Goal: Contribute content: Add original content to the website for others to see

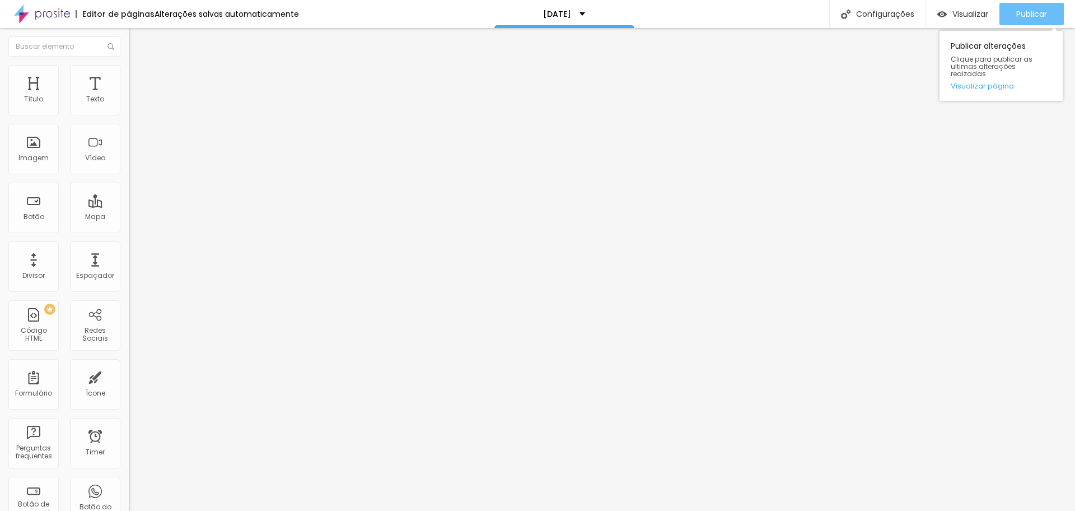
click at [1028, 16] on span "Publicar" at bounding box center [1031, 14] width 31 height 9
click at [139, 77] on span "Avançado" at bounding box center [157, 73] width 37 height 10
type input "0"
drag, startPoint x: 28, startPoint y: 109, endPoint x: 0, endPoint y: 103, distance: 28.7
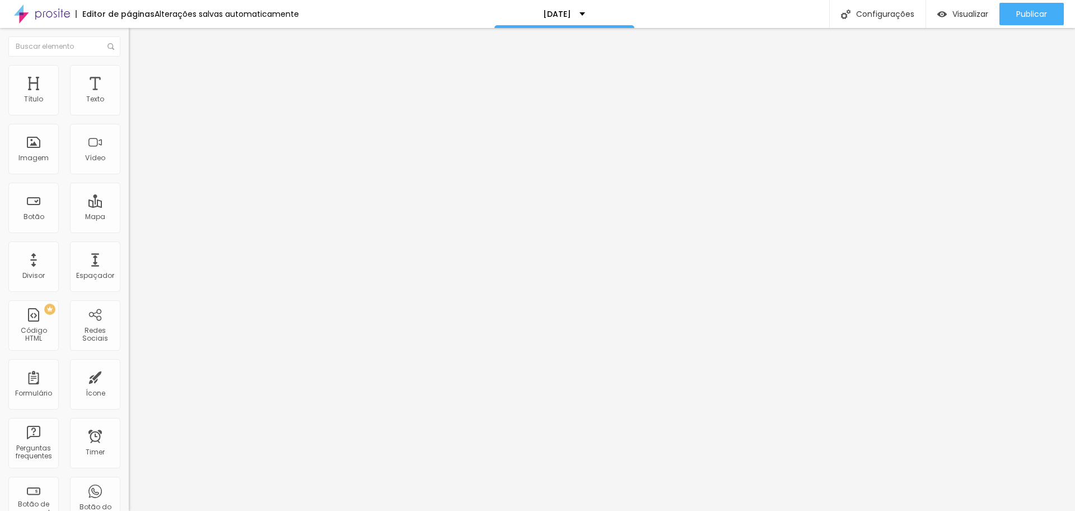
type input "0"
click at [129, 206] on input "range" at bounding box center [165, 210] width 72 height 9
type input "9"
type input "6"
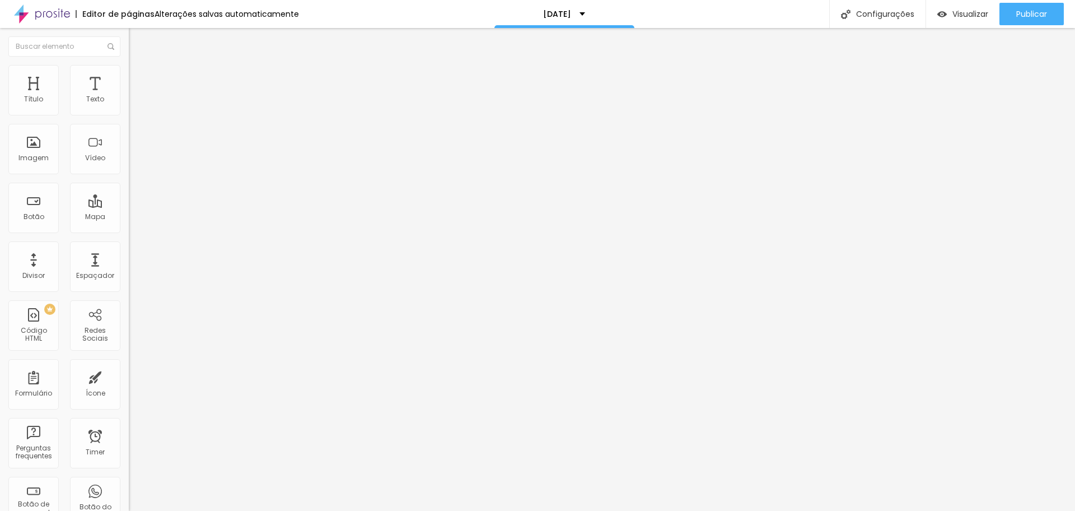
type input "6"
type input "0"
drag, startPoint x: 34, startPoint y: 133, endPoint x: 0, endPoint y: 132, distance: 33.6
type input "0"
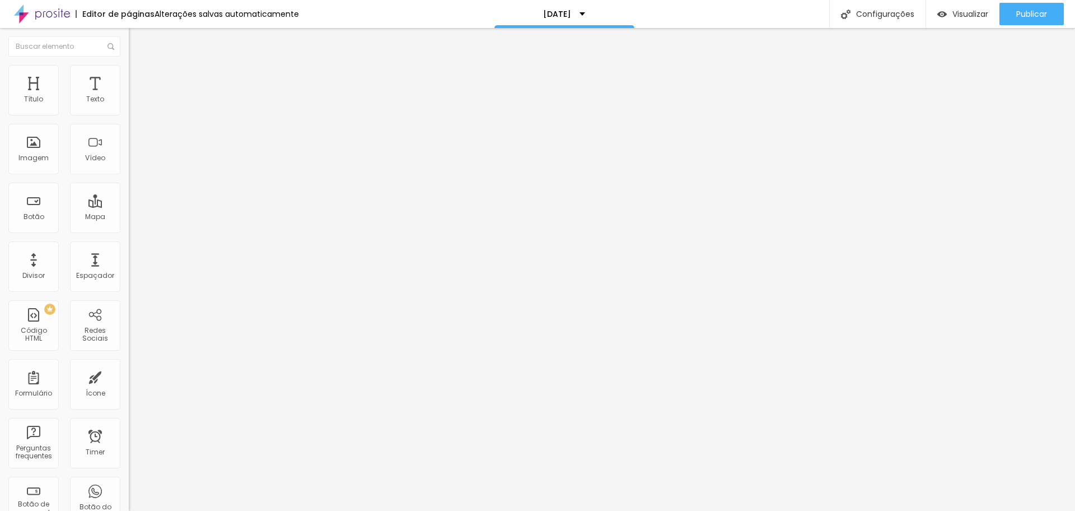
click at [129, 365] on input "range" at bounding box center [165, 369] width 72 height 9
click at [129, 71] on img at bounding box center [134, 70] width 10 height 10
type input "7"
type input "0"
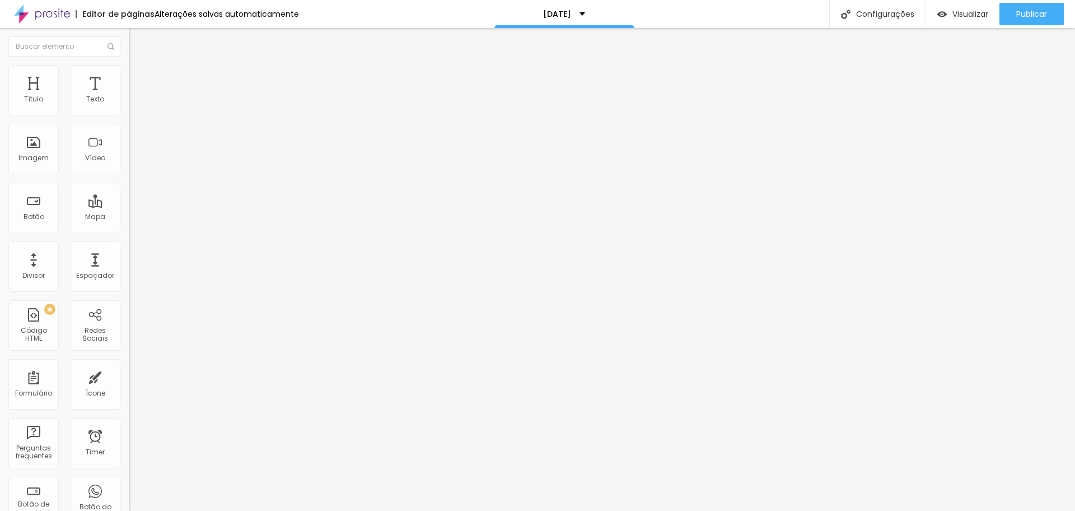
type input "0"
drag, startPoint x: 33, startPoint y: 110, endPoint x: 1, endPoint y: 109, distance: 32.5
type input "0"
click at [129, 206] on input "range" at bounding box center [165, 210] width 72 height 9
type input "0"
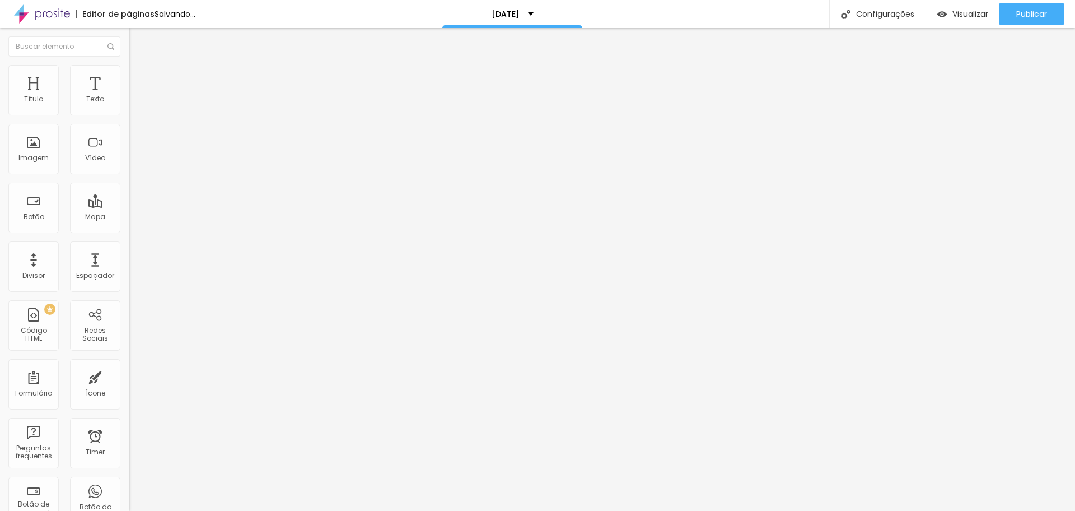
type input "0"
drag, startPoint x: 30, startPoint y: 129, endPoint x: 8, endPoint y: 127, distance: 22.5
type input "0"
click at [129, 365] on input "range" at bounding box center [165, 369] width 72 height 9
click at [139, 76] on span "Avançado" at bounding box center [157, 73] width 37 height 10
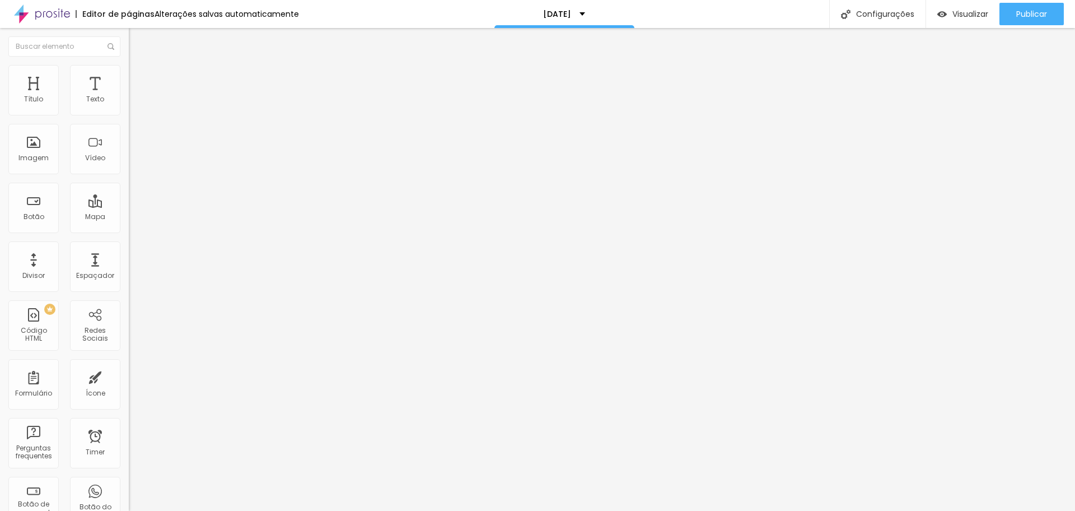
type input "0"
drag, startPoint x: 32, startPoint y: 110, endPoint x: 0, endPoint y: 107, distance: 32.0
type input "0"
click at [129, 206] on input "range" at bounding box center [165, 210] width 72 height 9
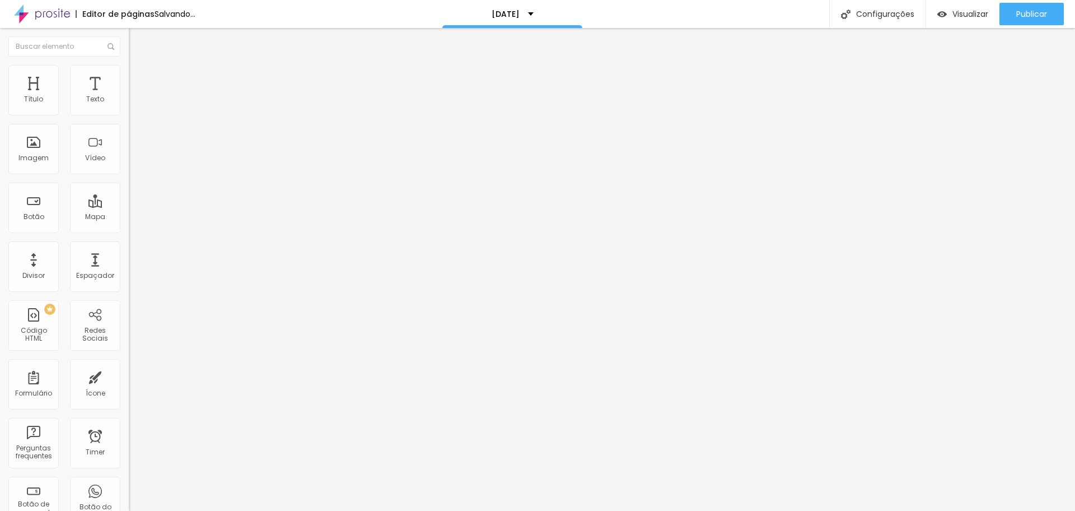
type input "0"
drag, startPoint x: 29, startPoint y: 132, endPoint x: 0, endPoint y: 129, distance: 29.3
type input "0"
click at [129, 365] on input "range" at bounding box center [165, 369] width 72 height 9
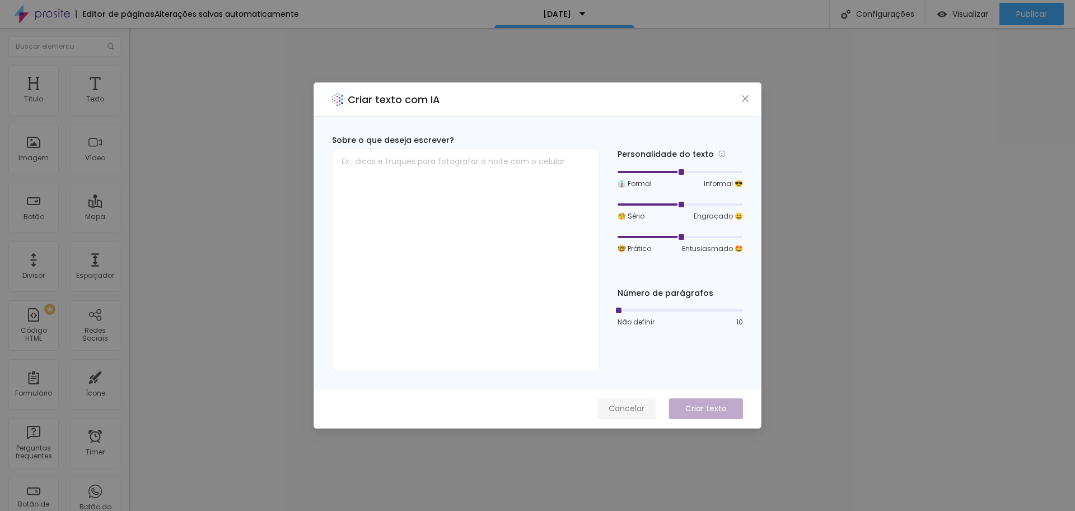
click at [627, 409] on span "Cancelar" at bounding box center [627, 409] width 36 height 12
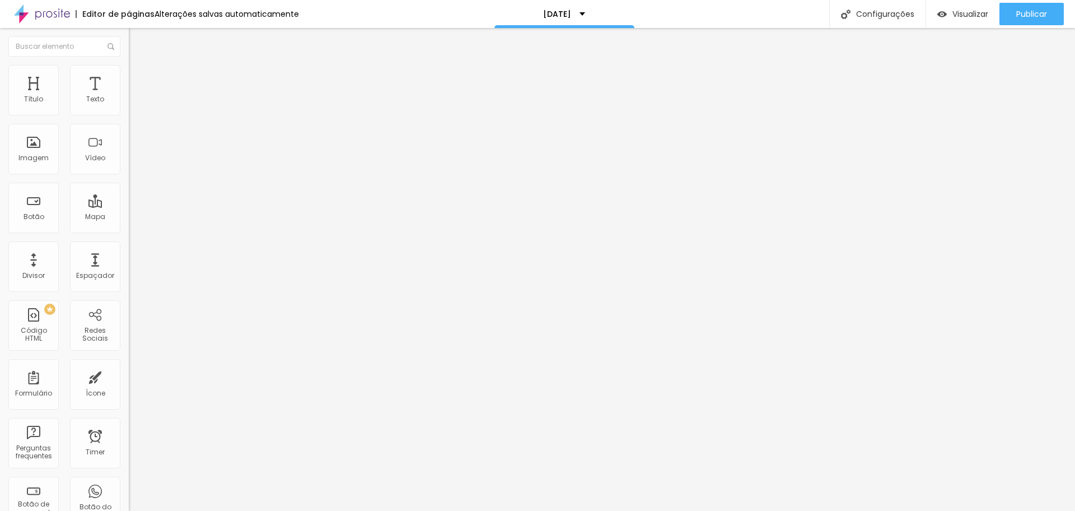
click at [129, 76] on img at bounding box center [134, 81] width 10 height 10
type input "15"
type input "10"
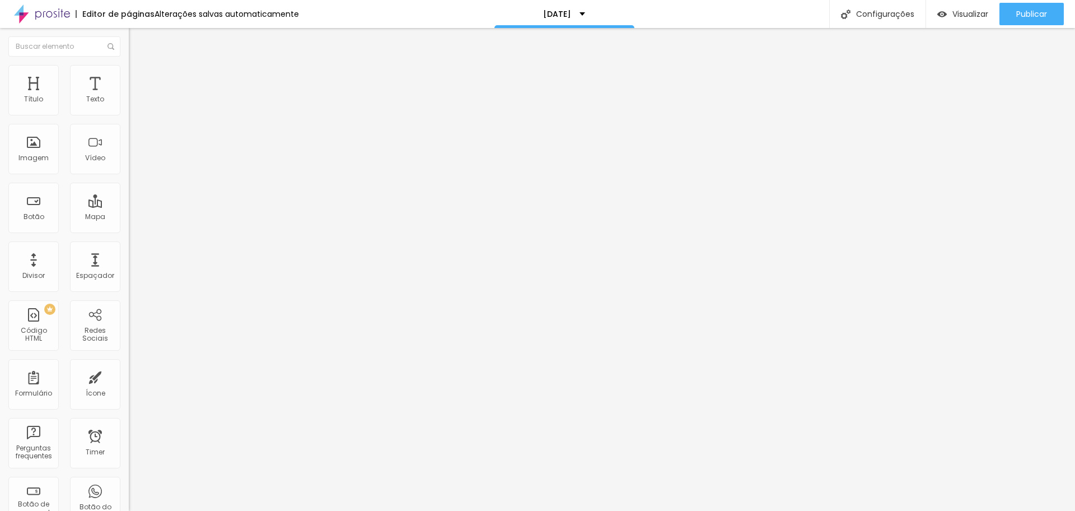
type input "0"
type input "10"
type input "50"
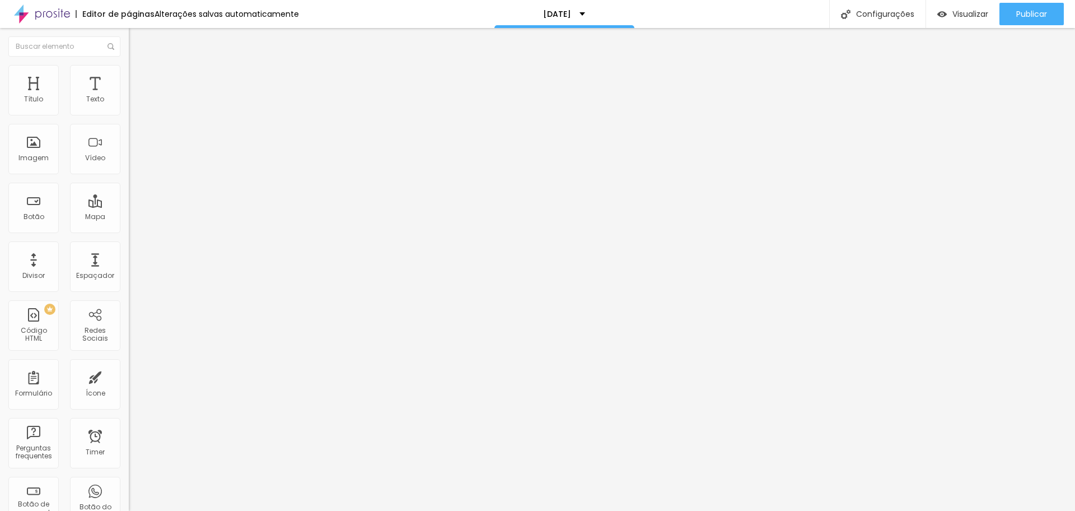
type input "50"
type input "40"
type input "0"
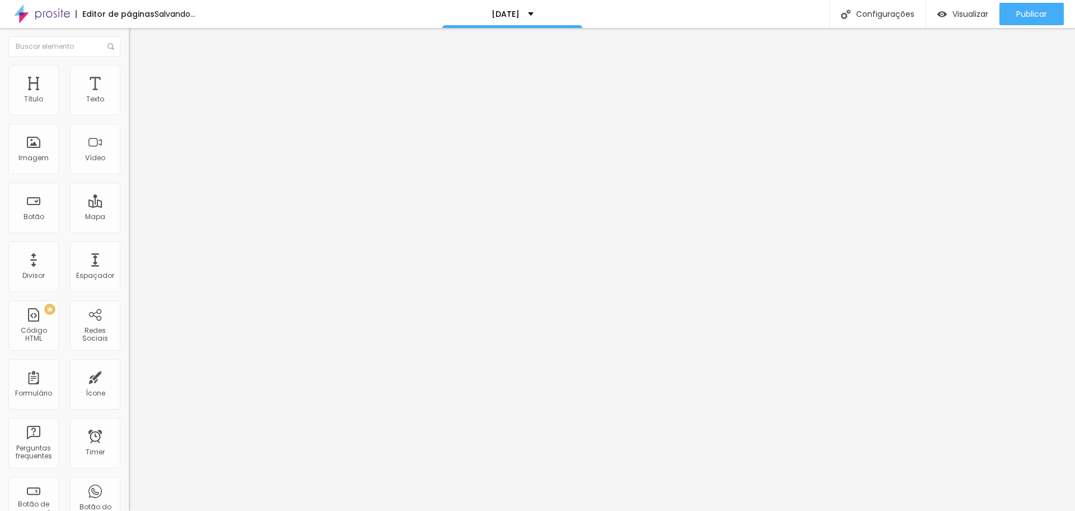
type input "15"
type input "20"
type input "25"
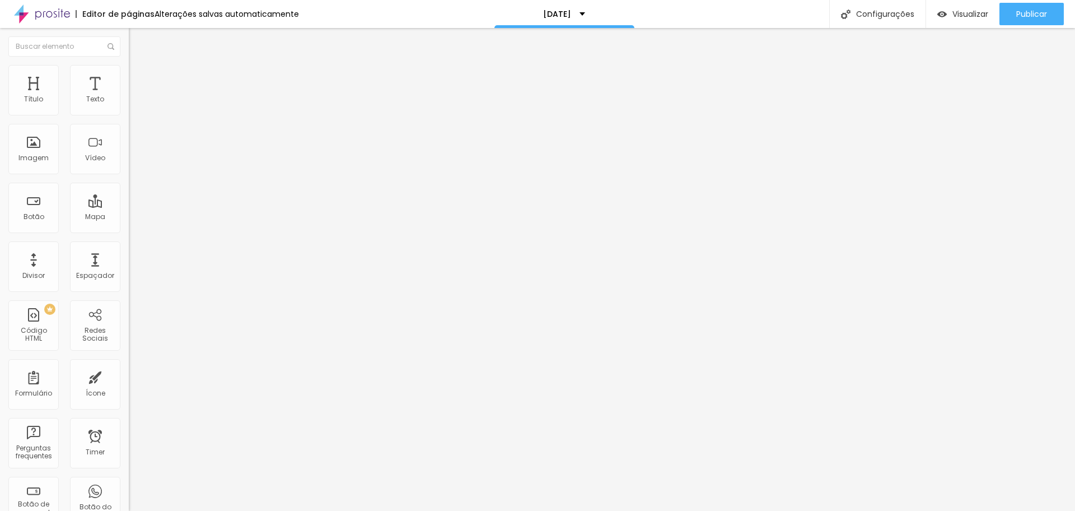
type input "25"
type input "50"
type input "45"
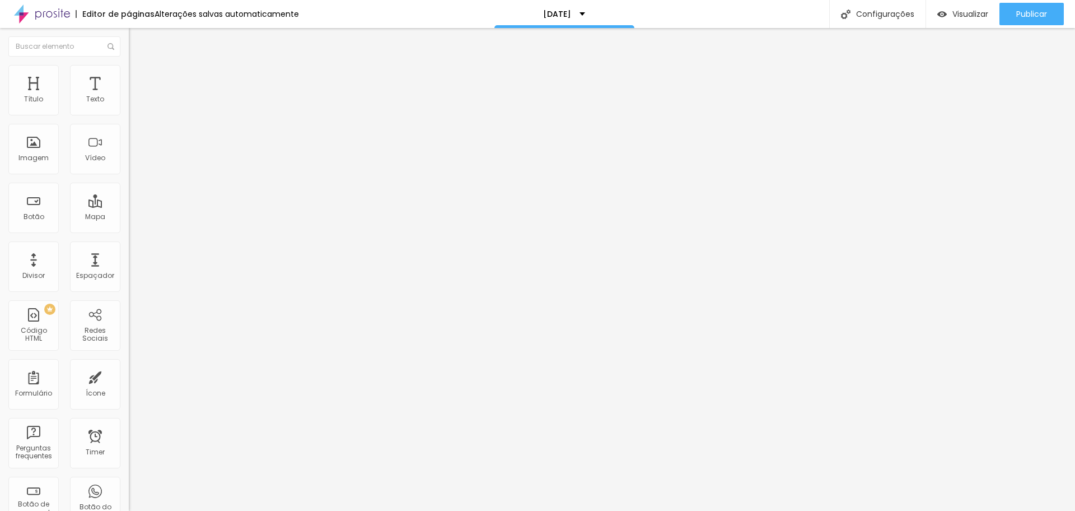
type input "40"
type input "35"
type input "30"
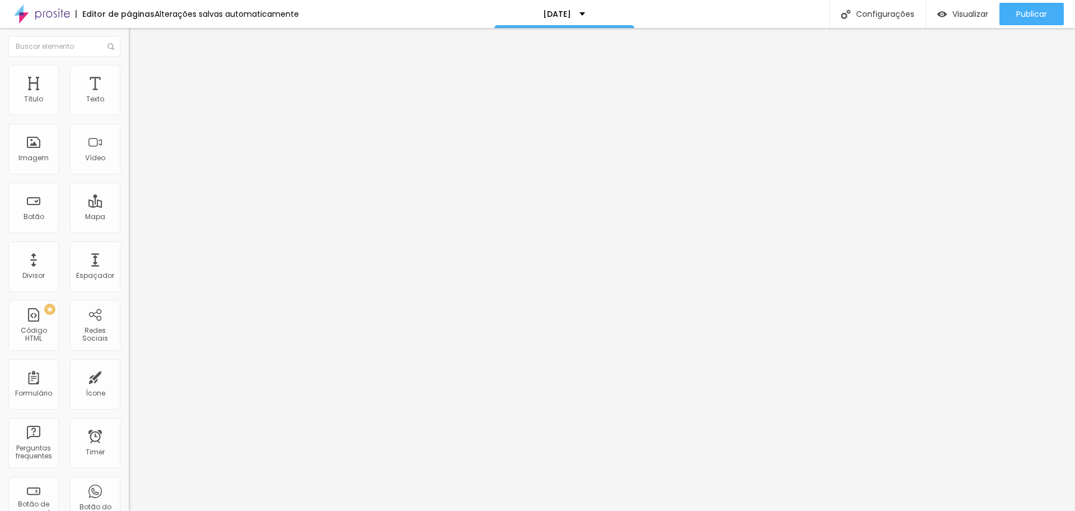
type input "30"
type input "25"
type input "20"
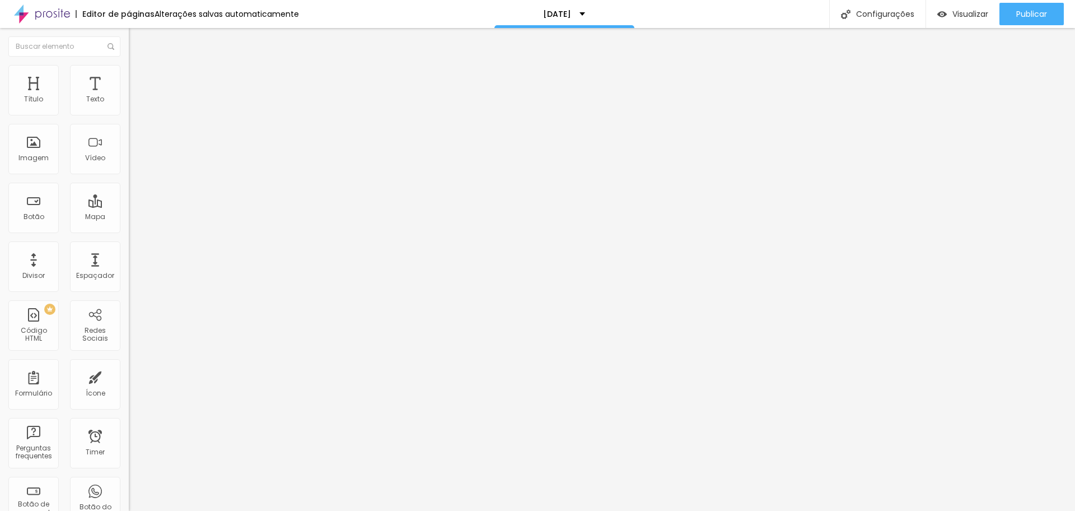
click at [129, 217] on input "range" at bounding box center [165, 221] width 72 height 9
click at [129, 76] on li "Avançado" at bounding box center [193, 81] width 129 height 11
type input "7"
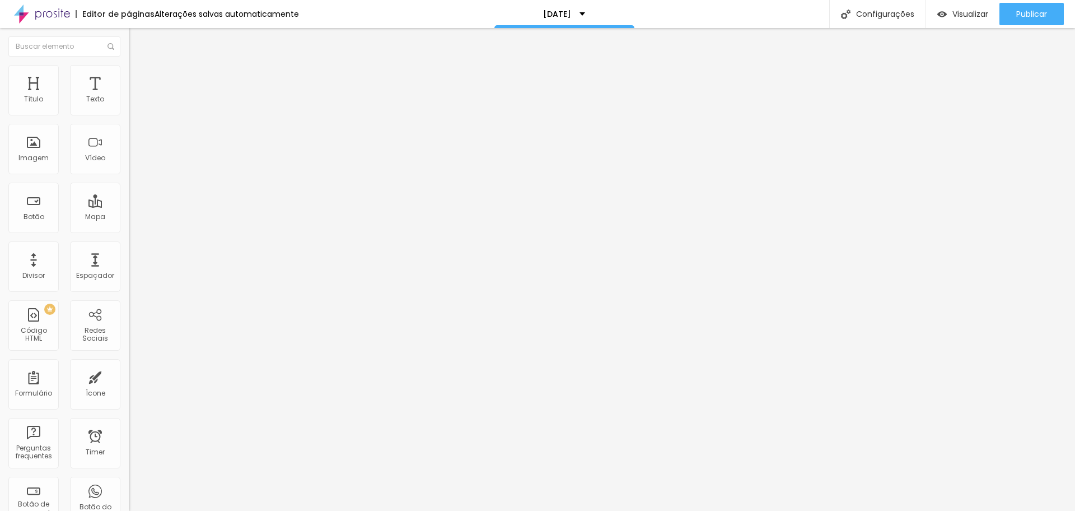
type input "0"
drag, startPoint x: 34, startPoint y: 133, endPoint x: 2, endPoint y: 130, distance: 32.0
type input "0"
click at [129, 376] on input "range" at bounding box center [165, 380] width 72 height 9
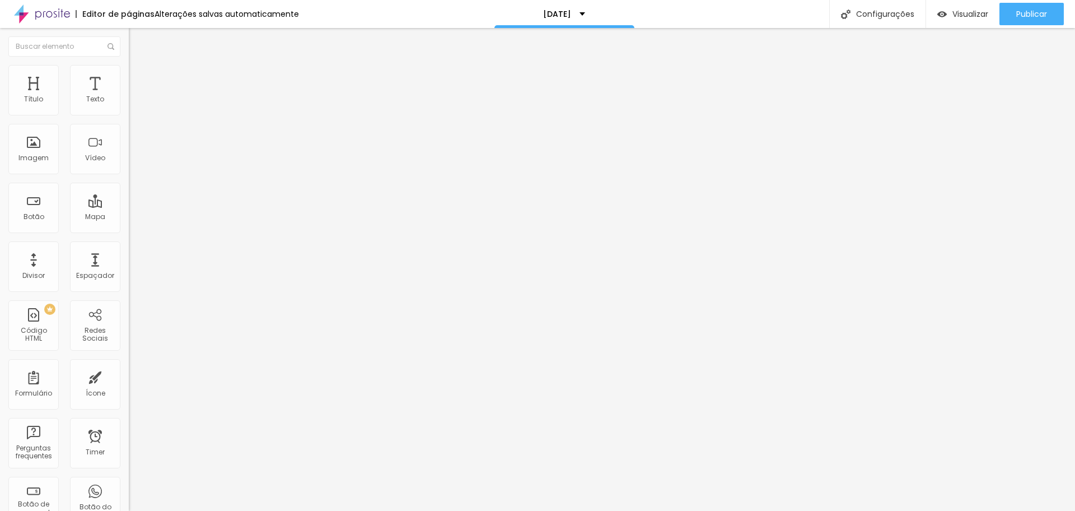
click at [129, 76] on li "Avançado" at bounding box center [193, 81] width 129 height 11
type input "2"
type input "0"
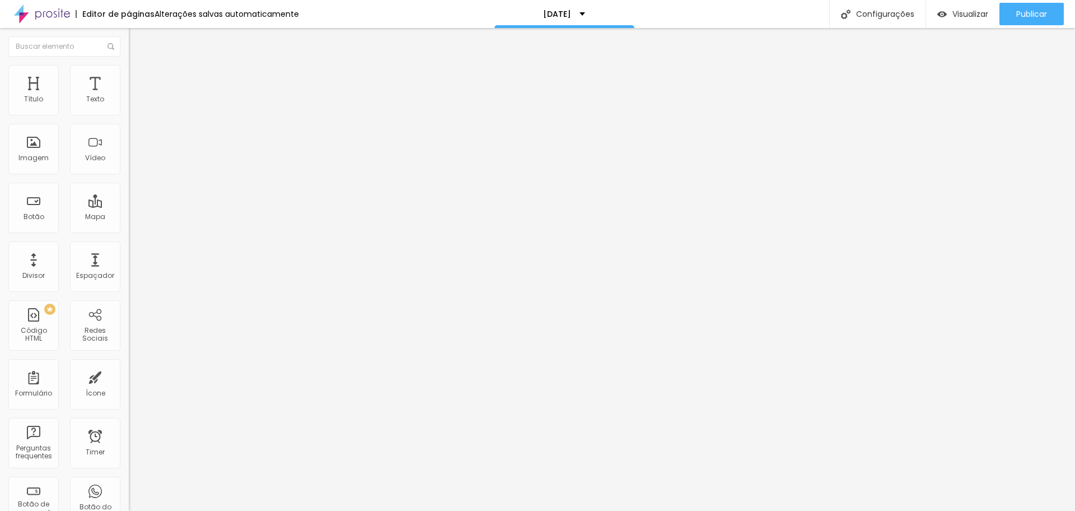
drag, startPoint x: 31, startPoint y: 130, endPoint x: 0, endPoint y: 124, distance: 32.1
type input "0"
click at [129, 376] on input "range" at bounding box center [165, 380] width 72 height 9
click at [129, 76] on li "Avançado" at bounding box center [193, 81] width 129 height 11
type input "7"
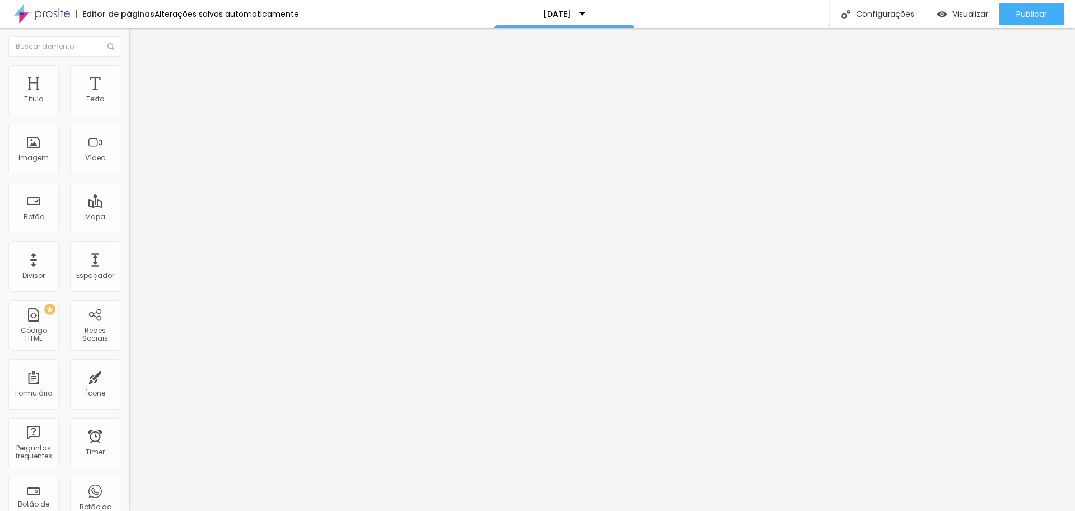
type input "7"
type input "0"
drag, startPoint x: 32, startPoint y: 130, endPoint x: 0, endPoint y: 123, distance: 32.9
type input "0"
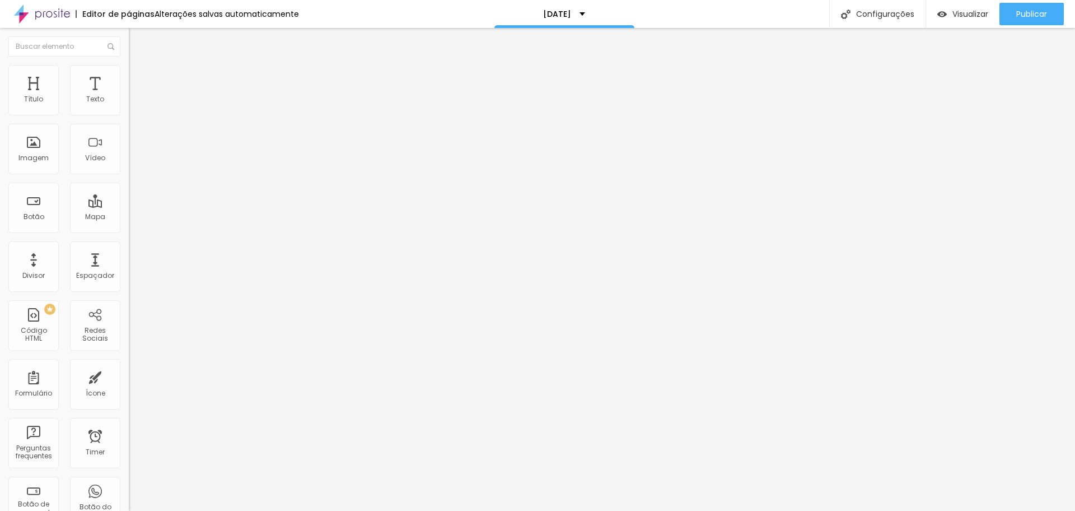
click at [129, 376] on input "range" at bounding box center [165, 380] width 72 height 9
click at [1042, 20] on div "Publicar" at bounding box center [1031, 14] width 31 height 22
click at [1056, 25] on div "Publicar alterações Clique para publicar as ultimas alterações reaizadas Visual…" at bounding box center [1001, 63] width 123 height 76
